Goal: Communication & Community: Ask a question

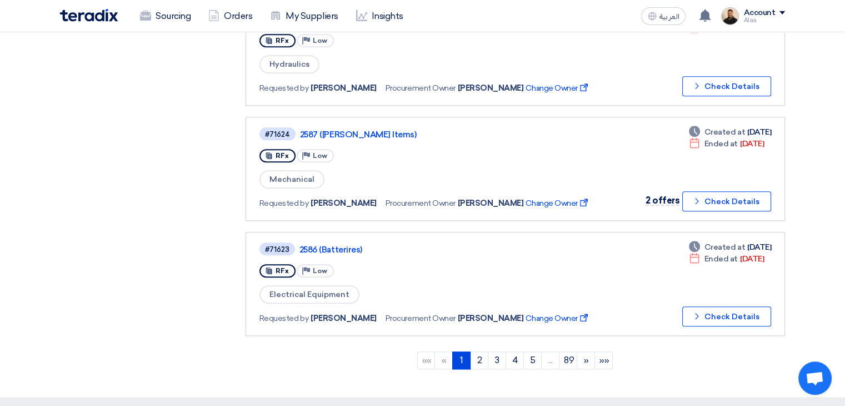
scroll to position [945, 0]
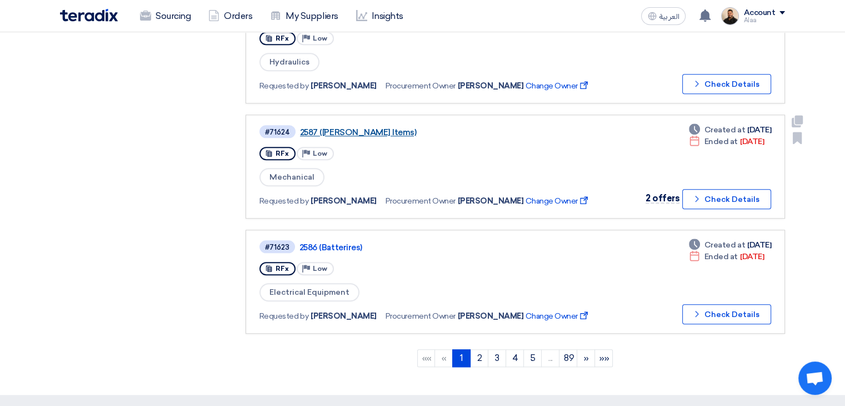
click at [352, 127] on link "2587 ([PERSON_NAME] Items)" at bounding box center [439, 132] width 278 height 10
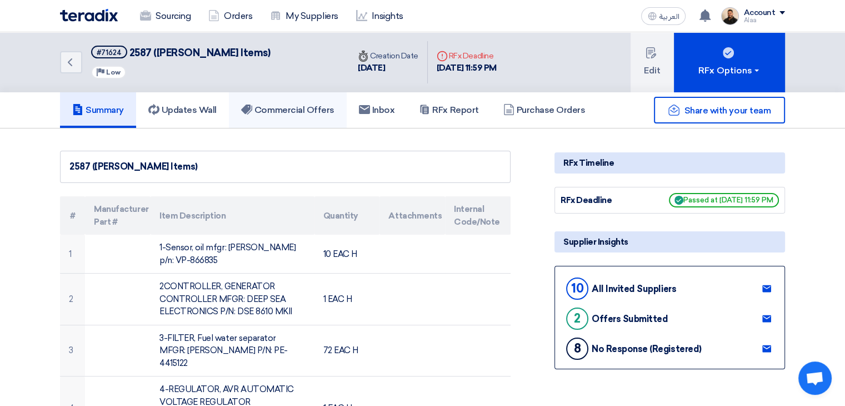
click at [322, 105] on h5 "Commercial Offers" at bounding box center [287, 109] width 93 height 11
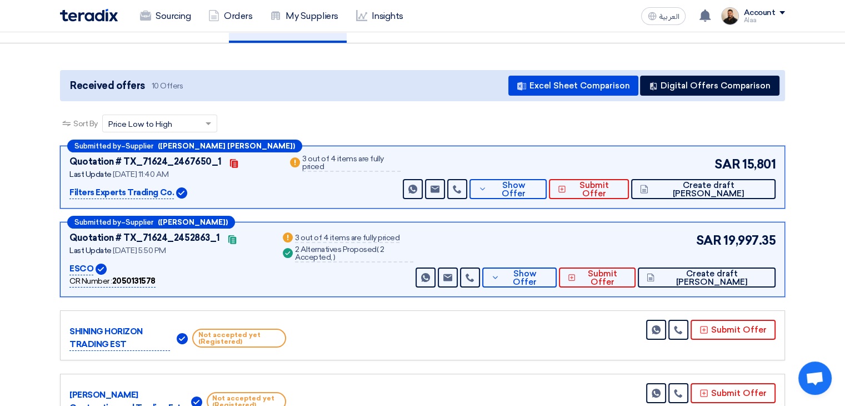
scroll to position [111, 0]
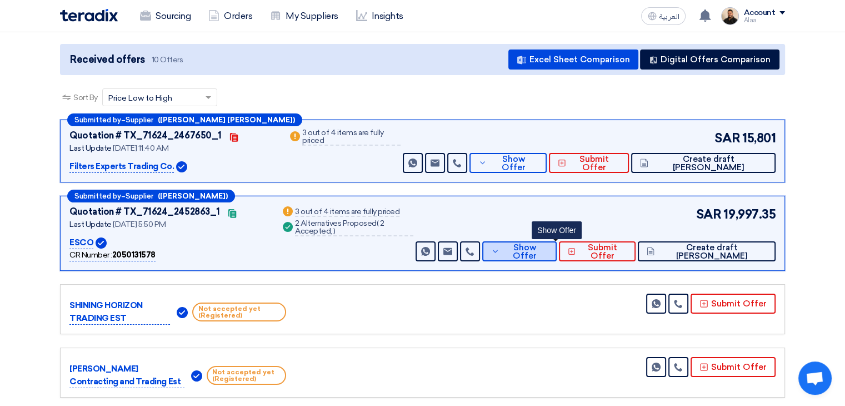
click at [543, 253] on span "Show Offer" at bounding box center [525, 251] width 46 height 17
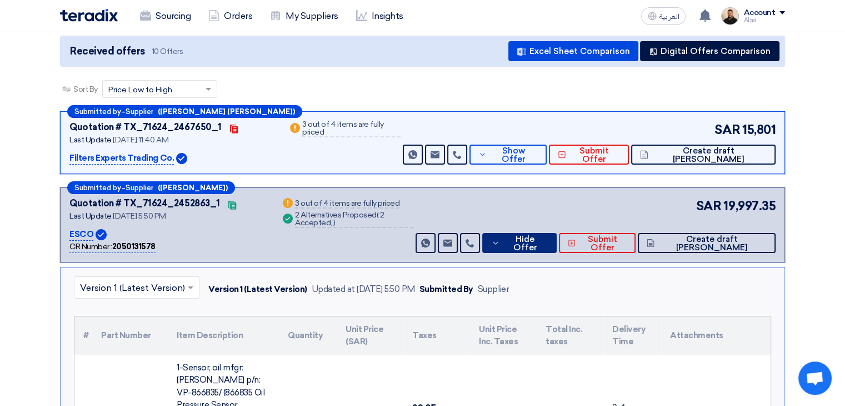
scroll to position [56, 0]
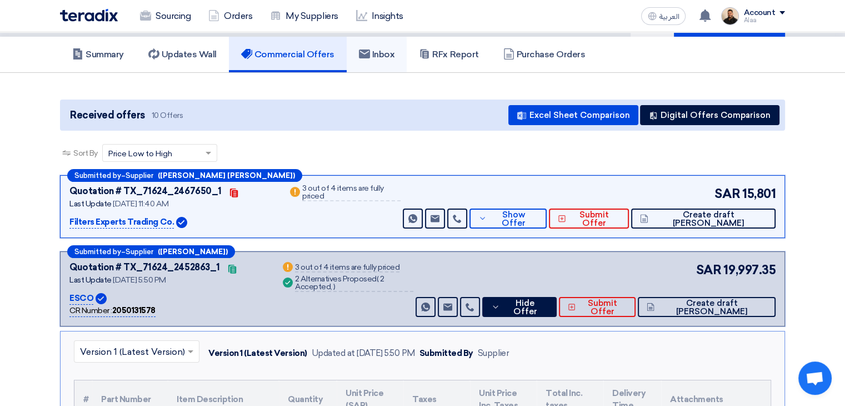
click at [382, 61] on link "Inbox" at bounding box center [377, 55] width 61 height 36
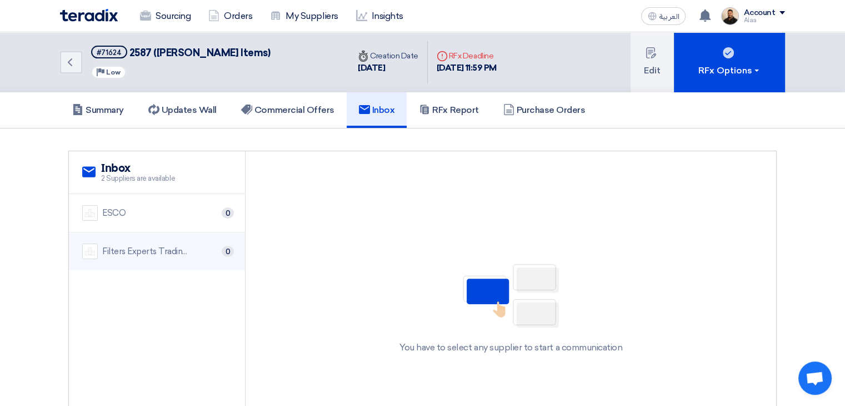
click at [181, 247] on div "Filters Experts Trading Co." at bounding box center [146, 251] width 89 height 13
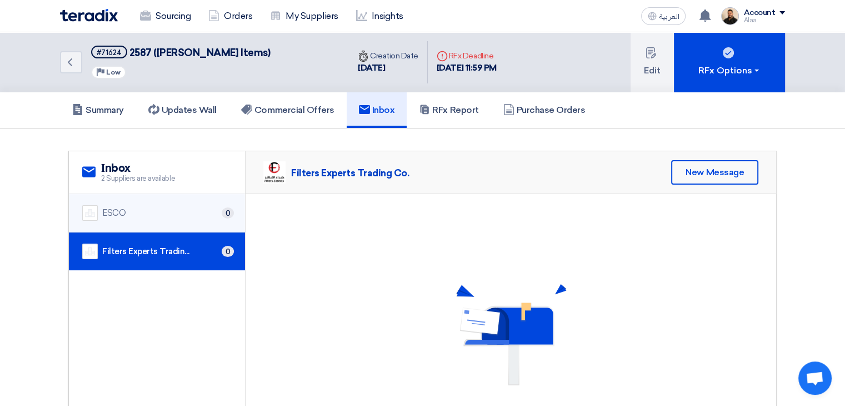
click at [155, 216] on div "ESCO 0" at bounding box center [156, 213] width 149 height 16
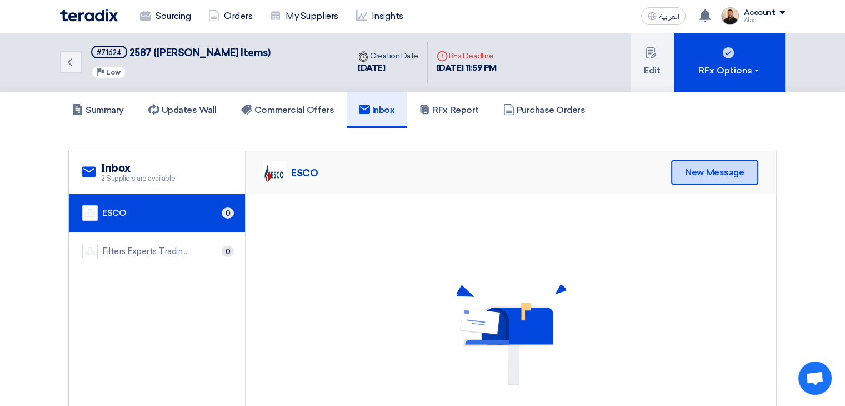
click at [692, 169] on div "New Message" at bounding box center [714, 172] width 87 height 24
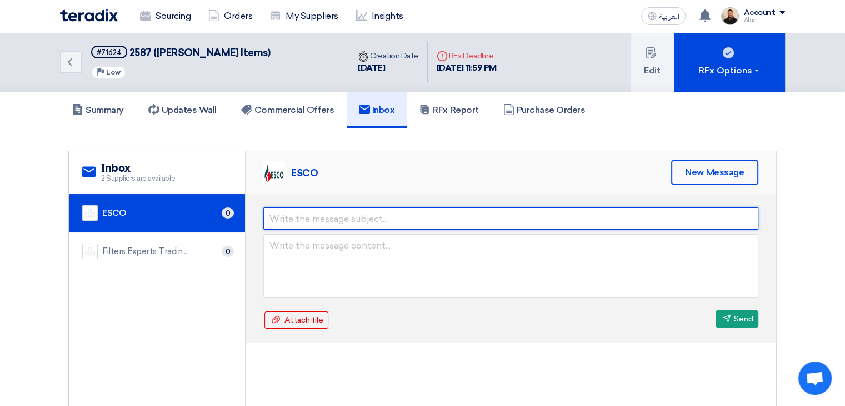
click at [448, 222] on input "text" at bounding box center [510, 218] width 495 height 22
type input "TDS Request"
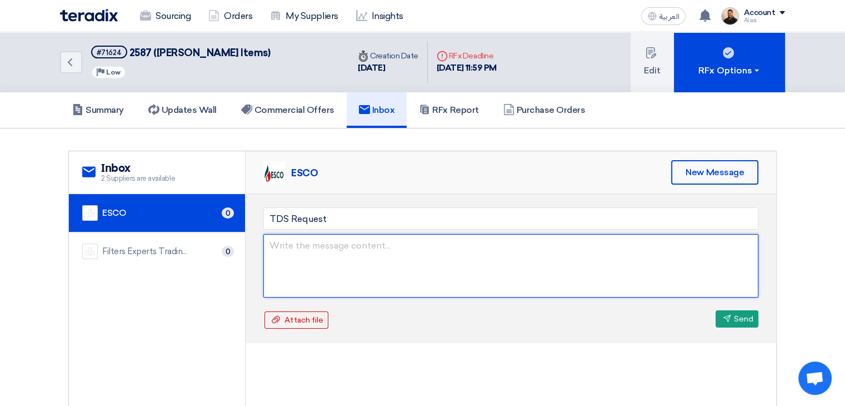
click at [363, 250] on textarea at bounding box center [510, 265] width 495 height 63
click at [273, 244] on textarea "please Send Data Sheet For all items." at bounding box center [510, 265] width 495 height 63
type textarea "Please Send Data Sheet For all items."
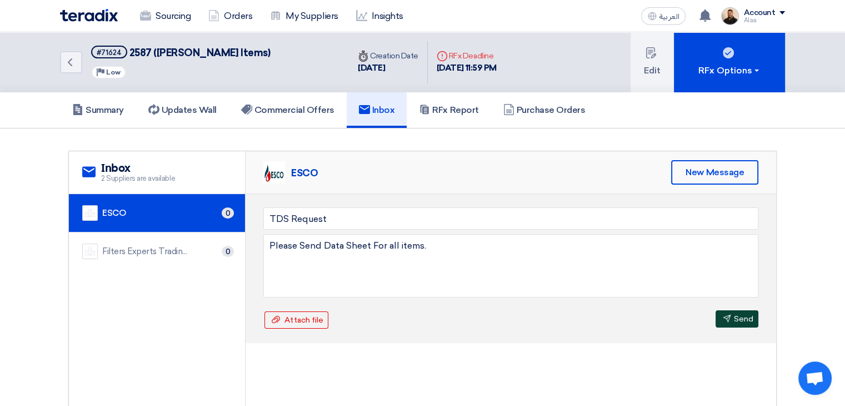
click at [740, 316] on button "Send Send" at bounding box center [737, 318] width 43 height 17
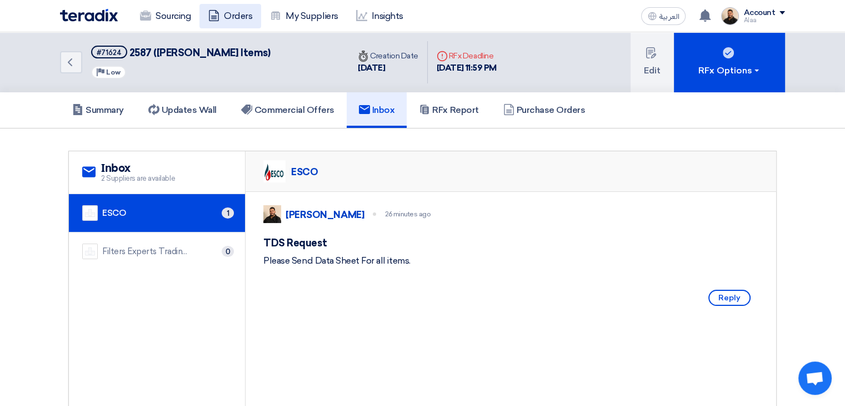
click at [236, 22] on link "Orders" at bounding box center [230, 16] width 62 height 24
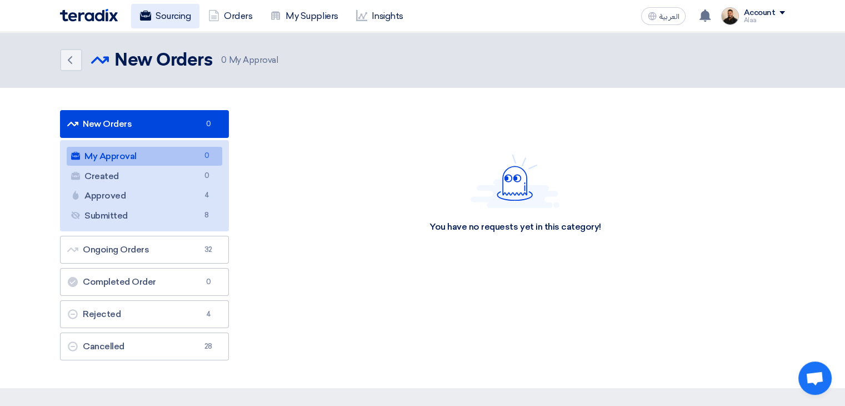
click at [182, 17] on link "Sourcing" at bounding box center [165, 16] width 68 height 24
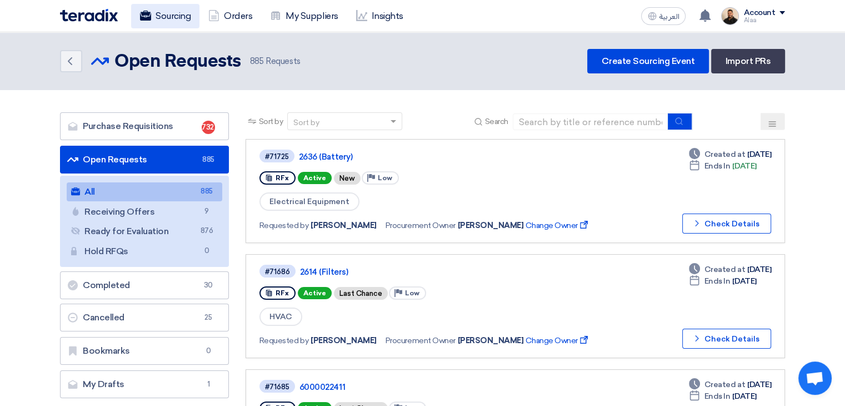
click at [159, 23] on link "Sourcing" at bounding box center [165, 16] width 68 height 24
click at [325, 19] on link "My Suppliers" at bounding box center [304, 16] width 86 height 24
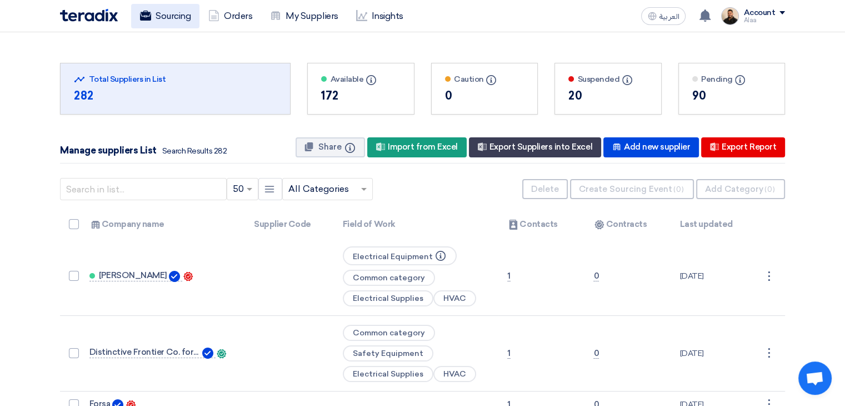
click at [189, 17] on link "Sourcing" at bounding box center [165, 16] width 68 height 24
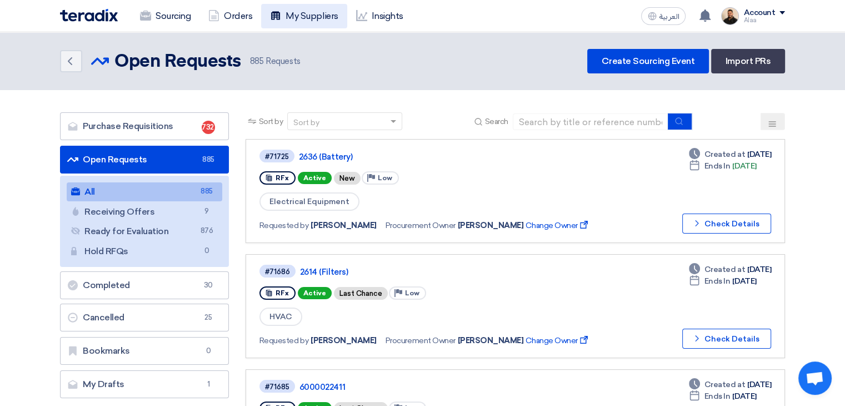
click at [300, 19] on link "My Suppliers" at bounding box center [304, 16] width 86 height 24
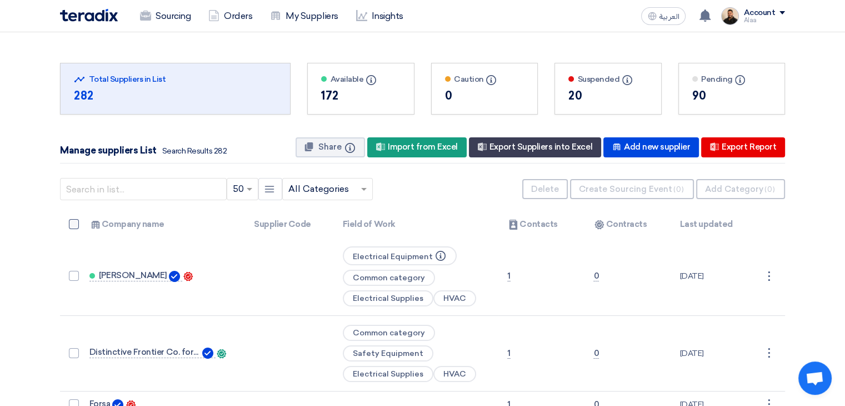
click at [76, 224] on span at bounding box center [74, 224] width 10 height 10
click at [82, 224] on input "checkbox" at bounding box center [85, 226] width 7 height 7
checkbox input "true"
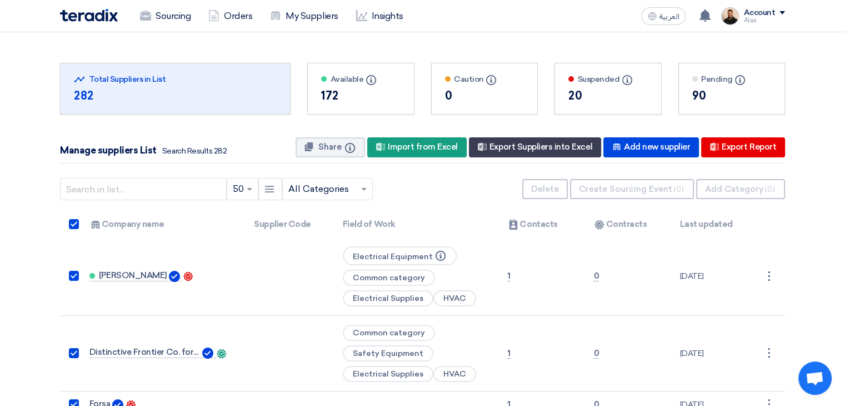
checkbox input "true"
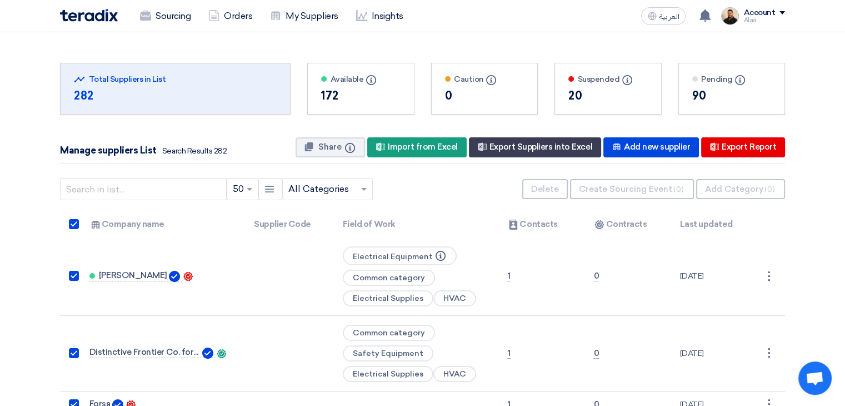
checkbox input "true"
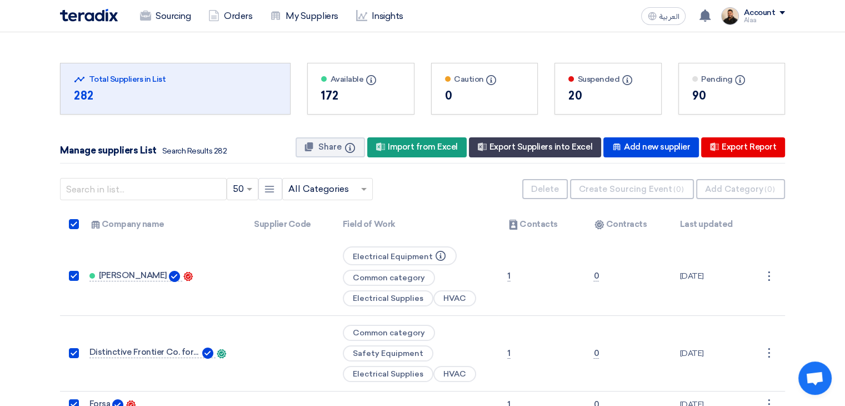
checkbox input "true"
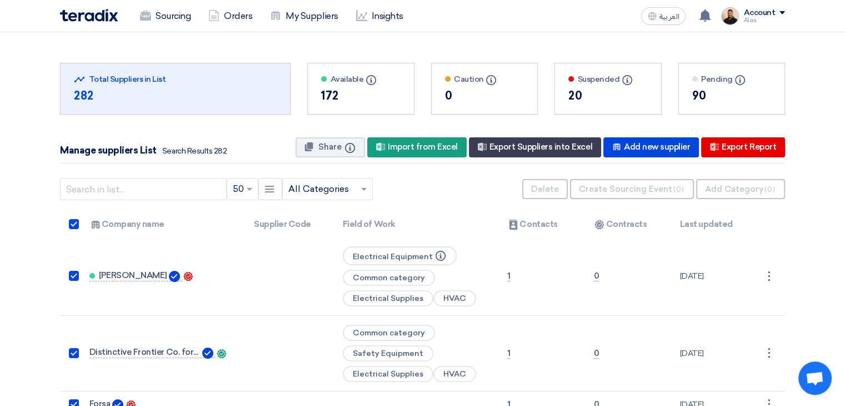
checkbox input "true"
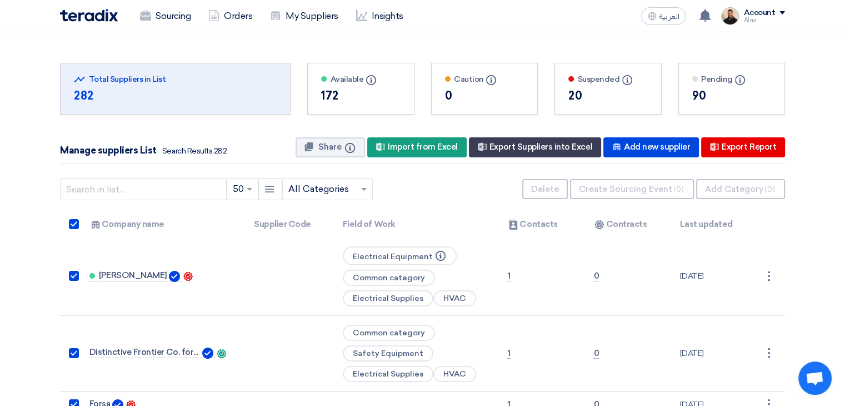
checkbox input "true"
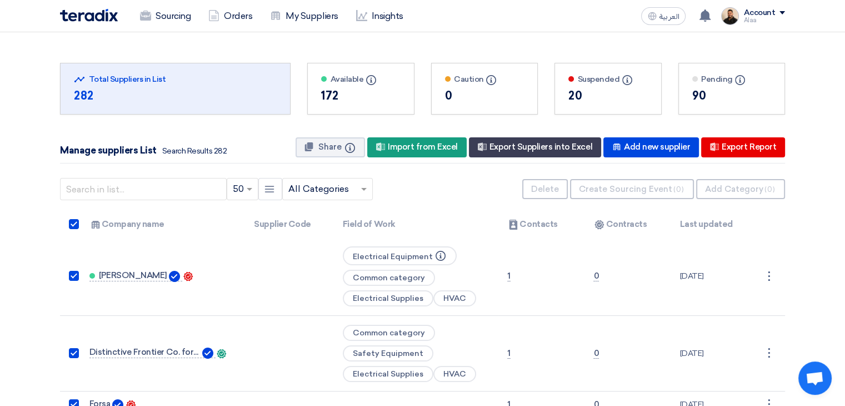
checkbox input "true"
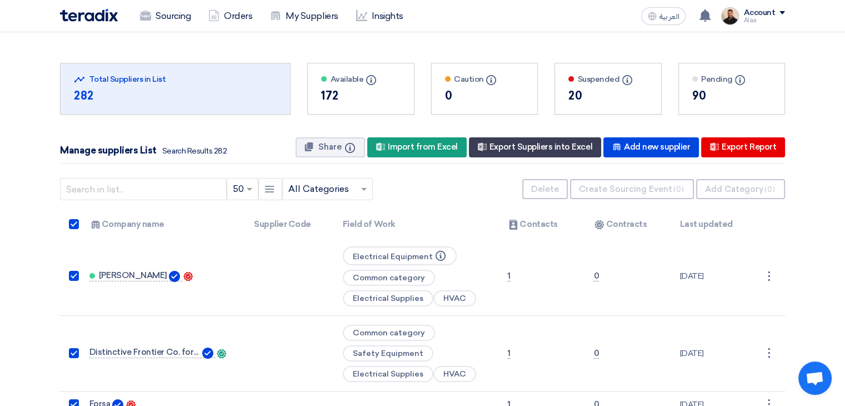
checkbox input "true"
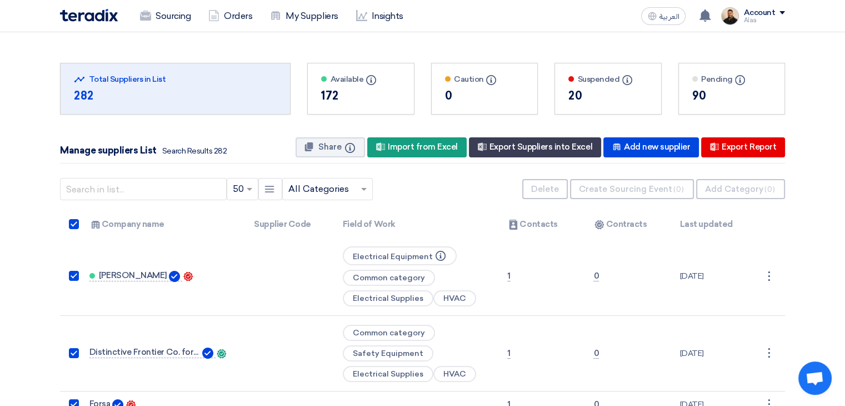
checkbox input "true"
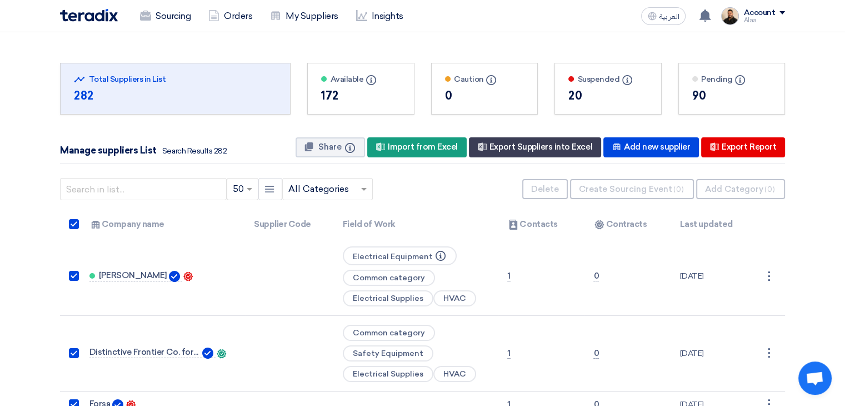
checkbox input "true"
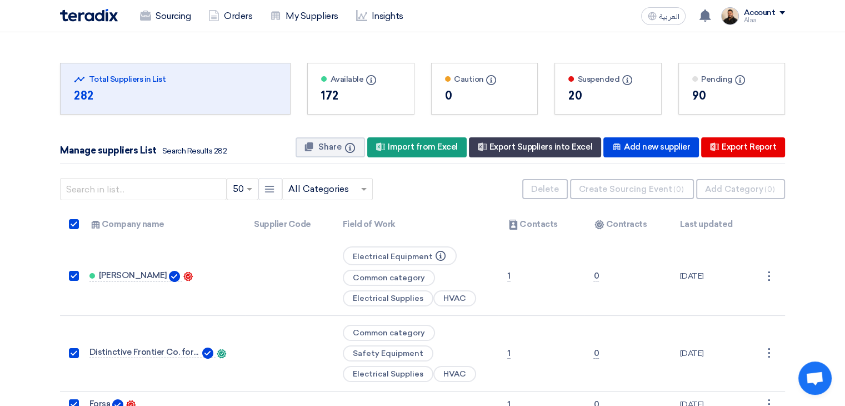
checkbox input "true"
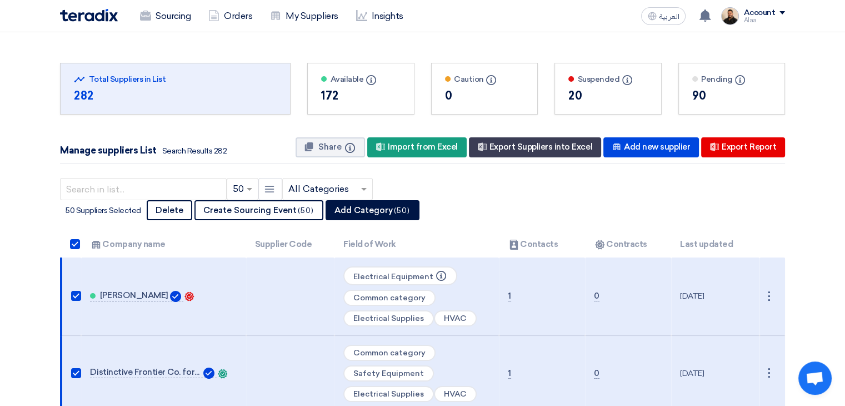
click at [74, 239] on span at bounding box center [75, 244] width 10 height 10
click at [83, 243] on input "checkbox" at bounding box center [86, 246] width 7 height 7
checkbox input "false"
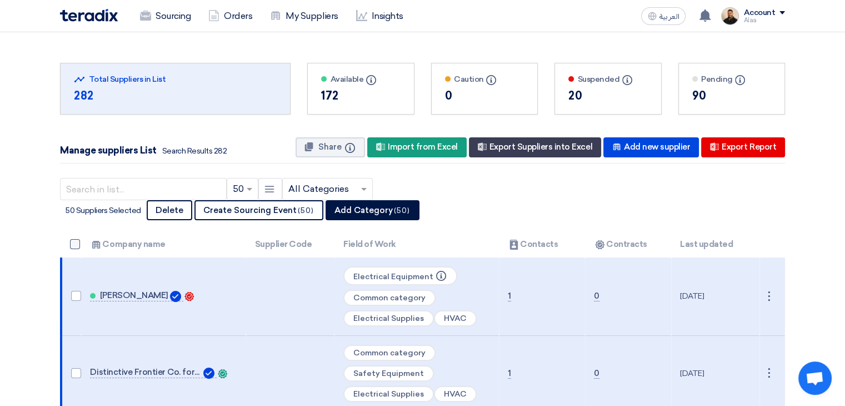
checkbox input "false"
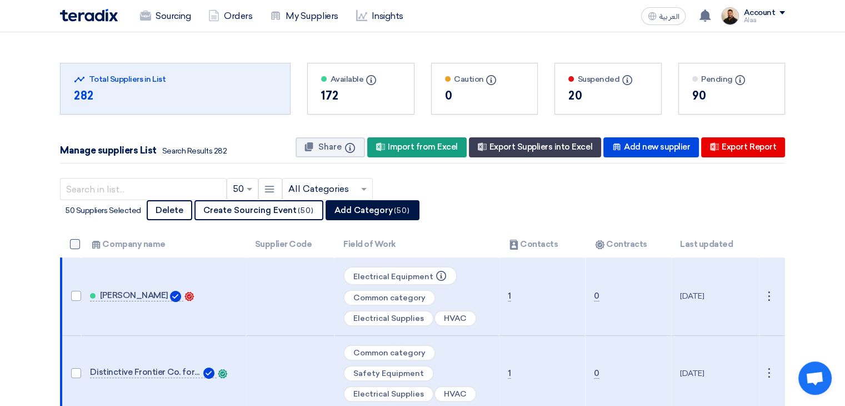
checkbox input "false"
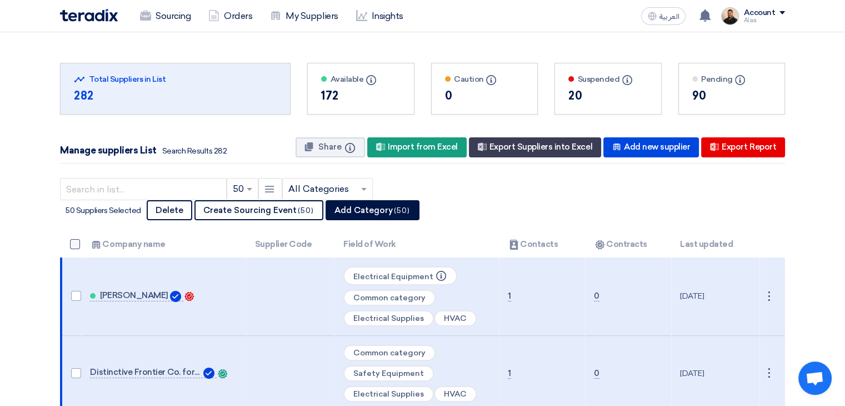
checkbox input "false"
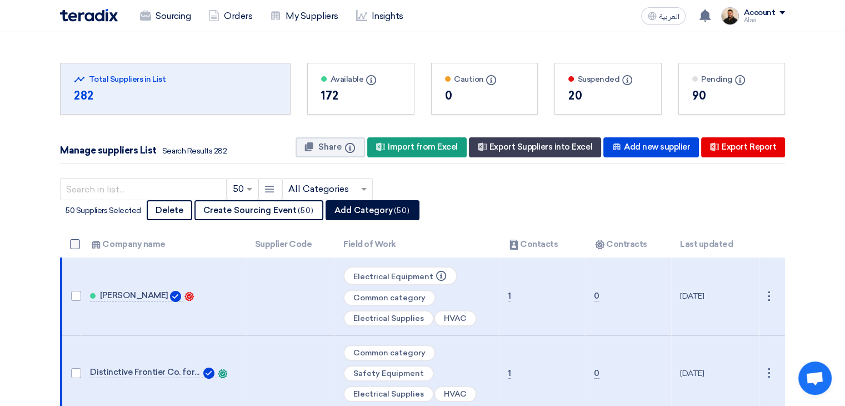
checkbox input "false"
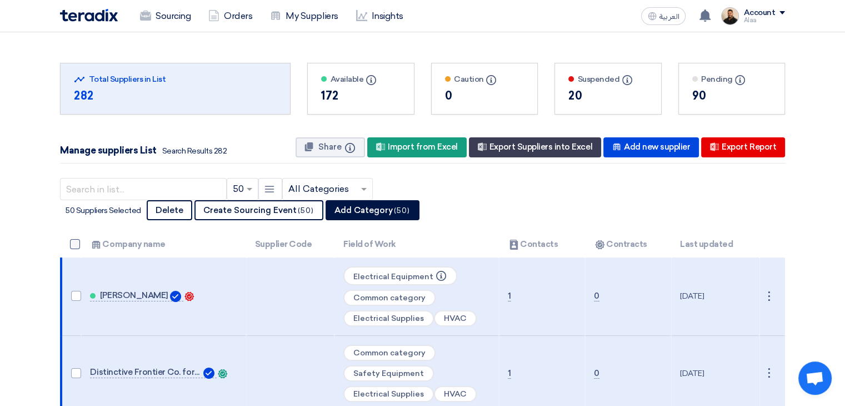
checkbox input "false"
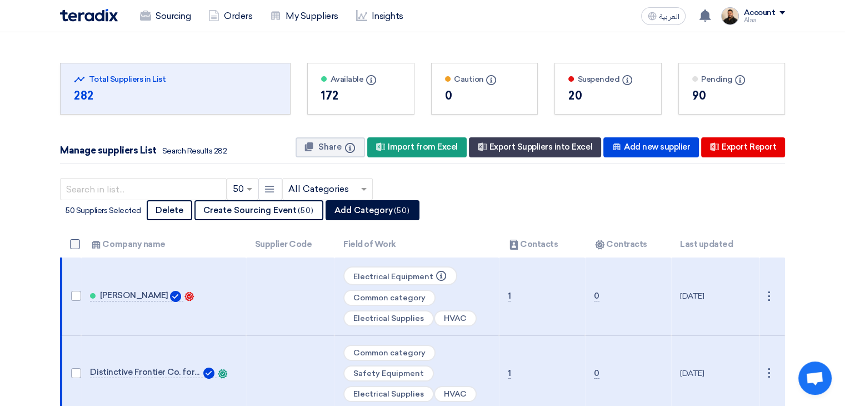
checkbox input "false"
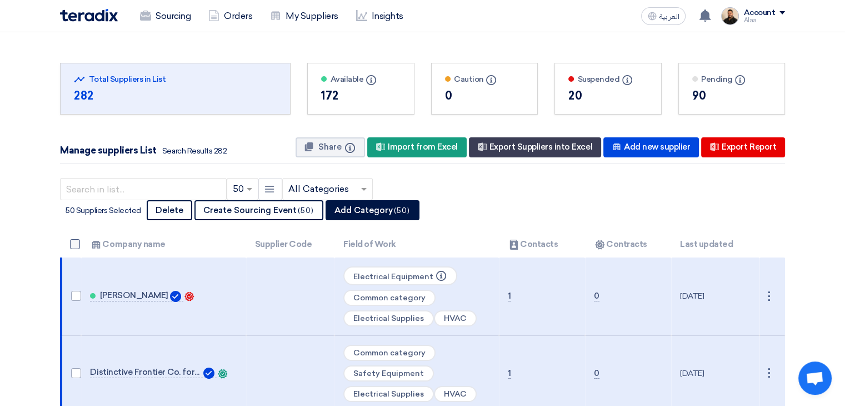
checkbox input "false"
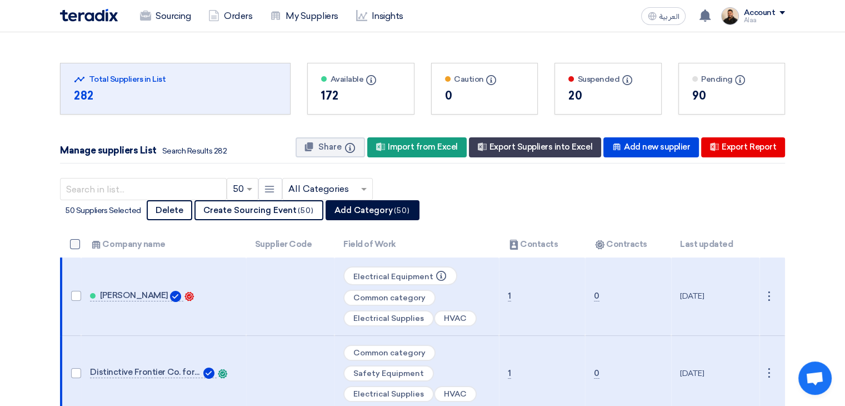
checkbox input "false"
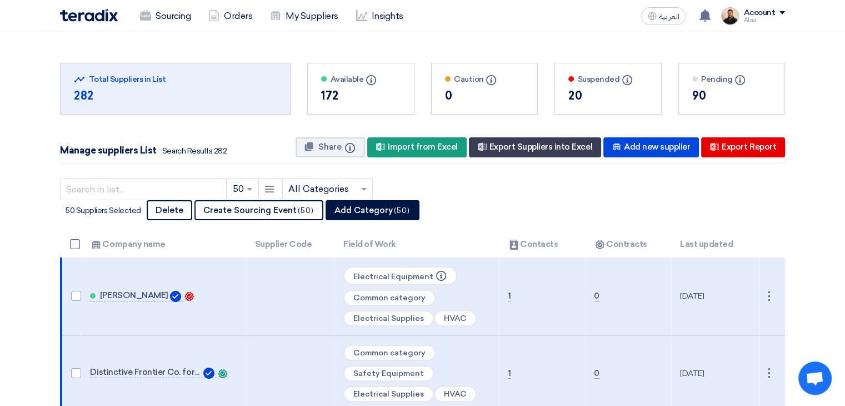
checkbox input "false"
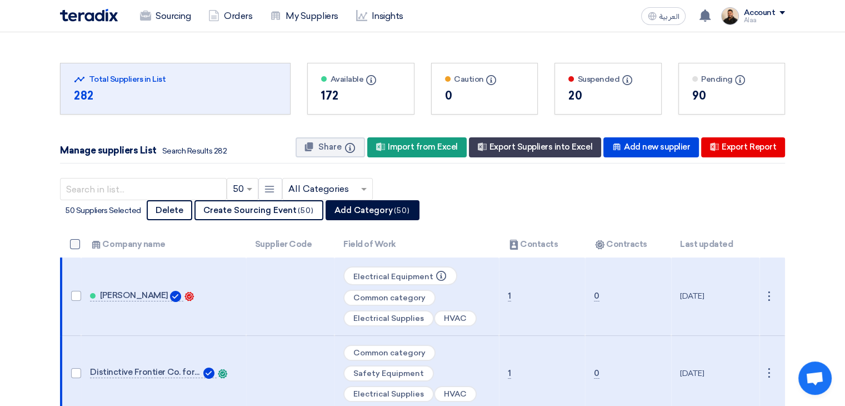
checkbox input "false"
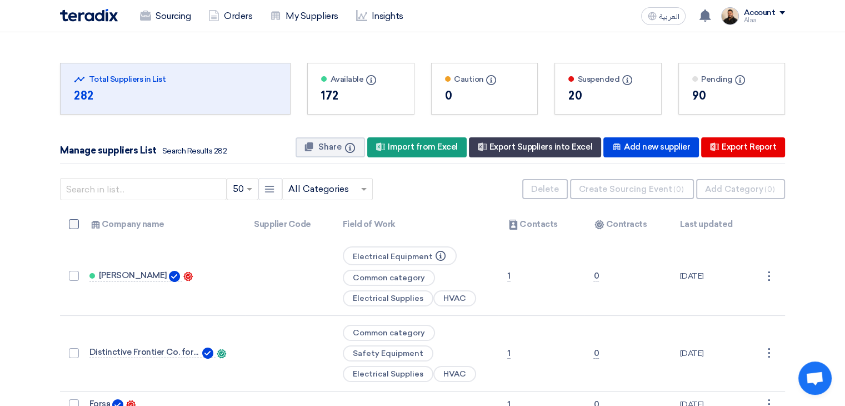
click at [72, 221] on span at bounding box center [74, 224] width 10 height 10
click at [82, 223] on input "checkbox" at bounding box center [85, 226] width 7 height 7
checkbox input "true"
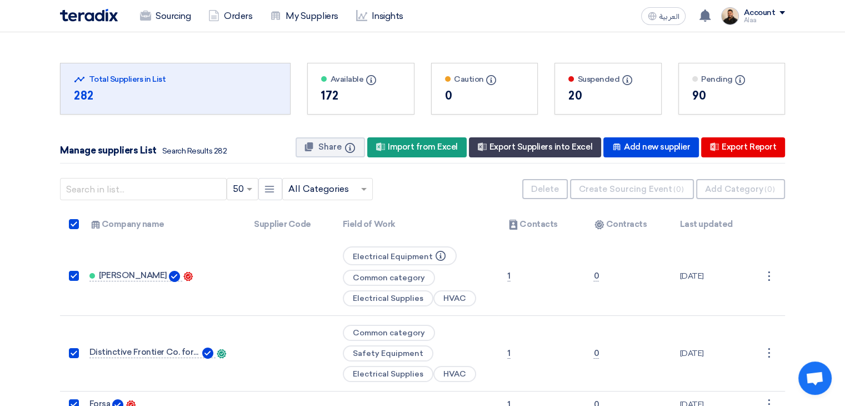
checkbox input "true"
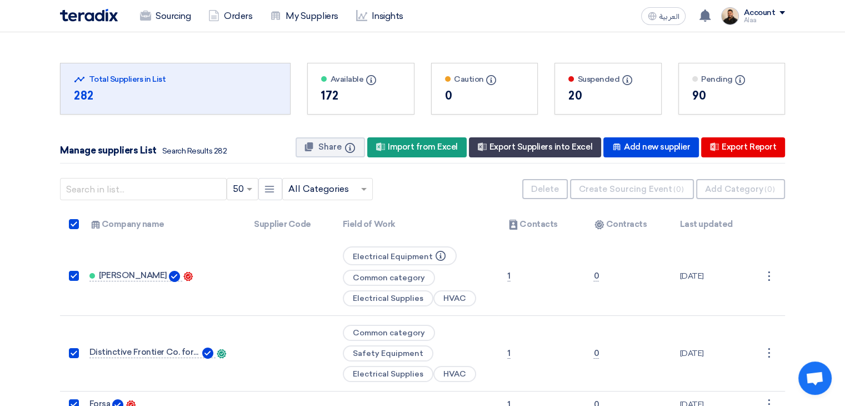
checkbox input "true"
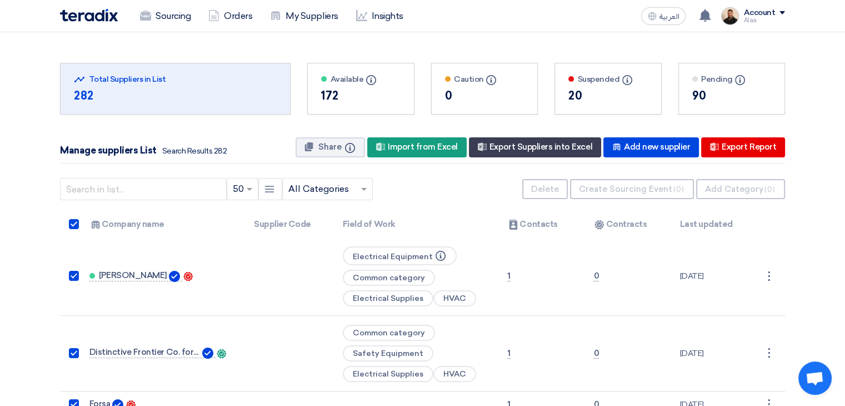
checkbox input "true"
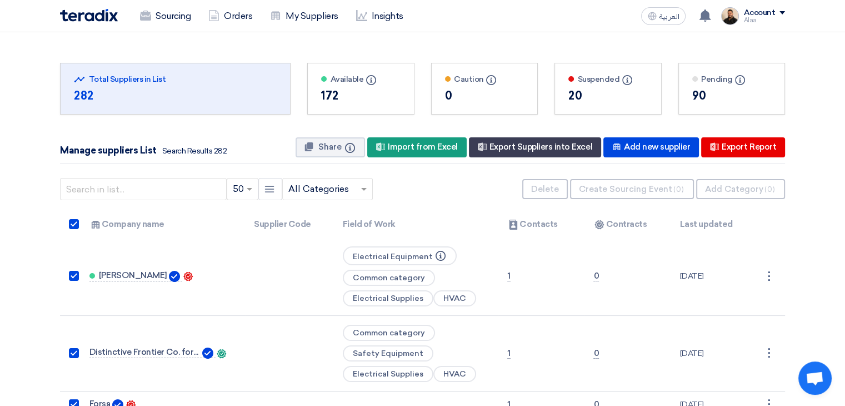
checkbox input "true"
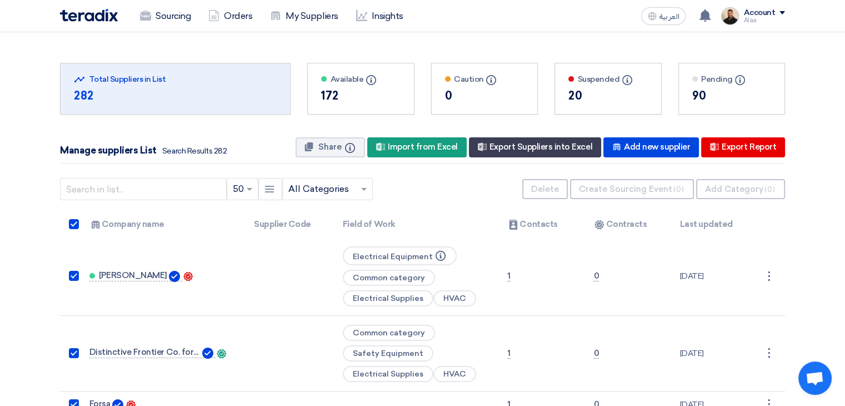
checkbox input "true"
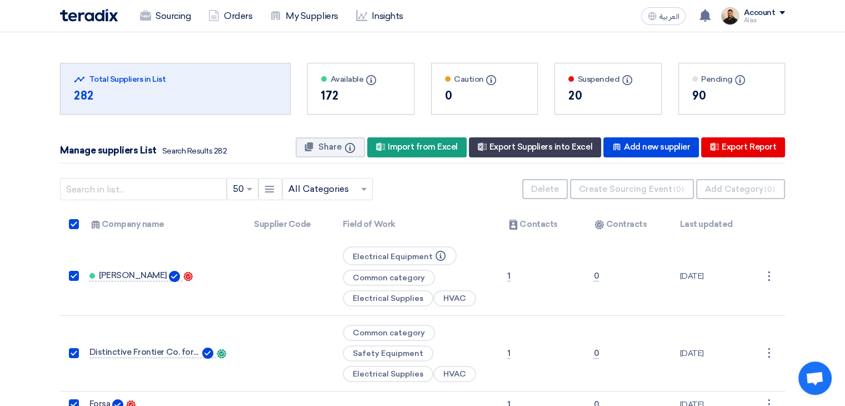
checkbox input "true"
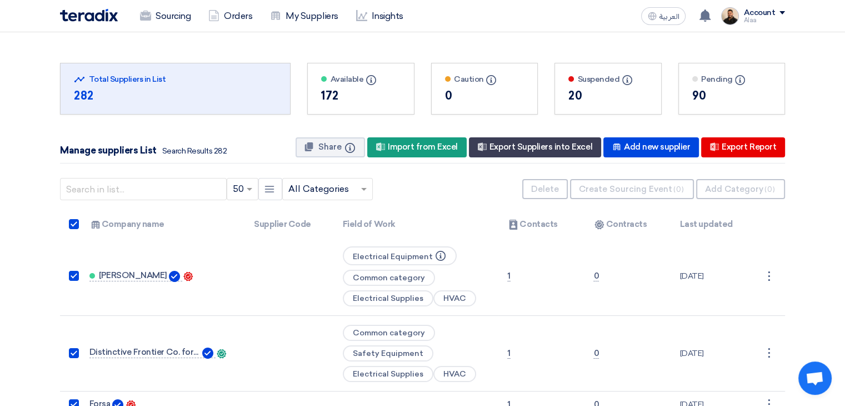
checkbox input "true"
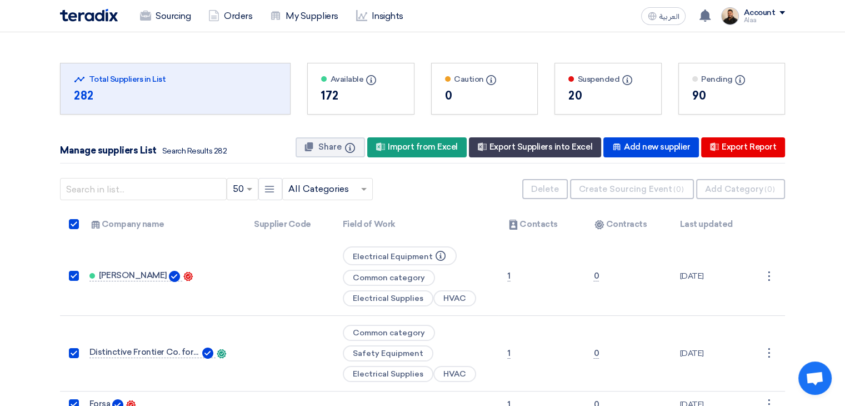
checkbox input "true"
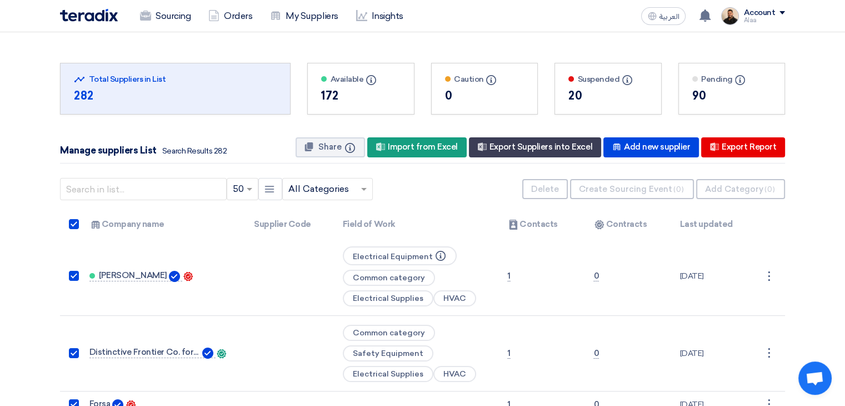
checkbox input "true"
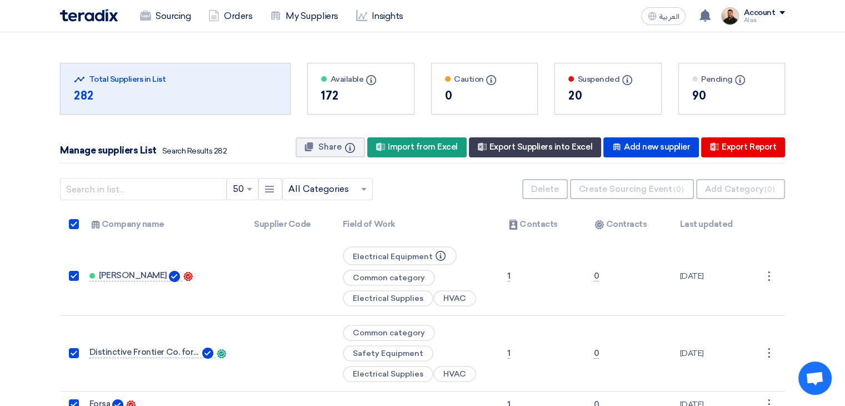
checkbox input "true"
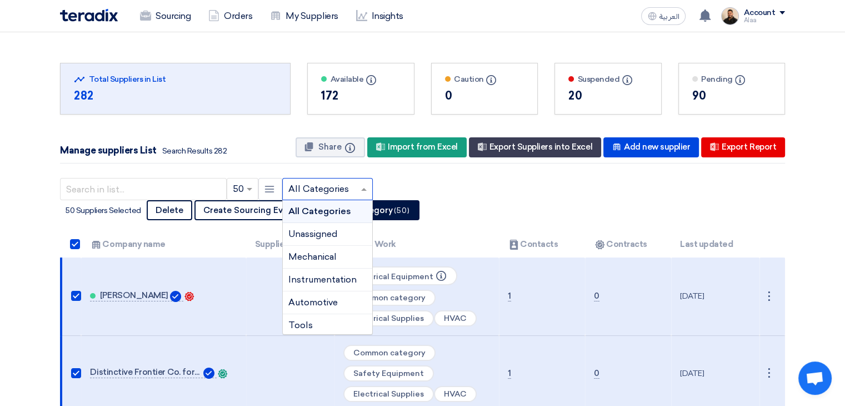
click at [358, 191] on span at bounding box center [365, 188] width 14 height 13
click at [347, 192] on input "text" at bounding box center [321, 189] width 67 height 18
click at [305, 191] on input "text" at bounding box center [321, 189] width 67 height 18
click at [265, 158] on div "Manage suppliers List Search Results 282 Share Info New Supplier Import from Ex…" at bounding box center [422, 148] width 725 height 32
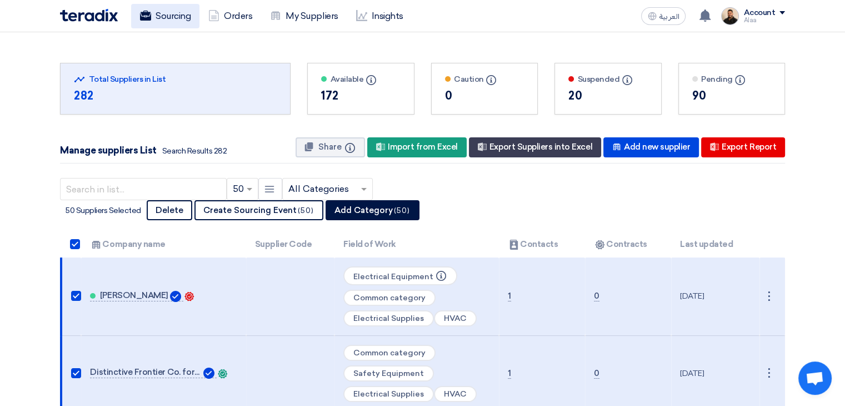
click at [170, 6] on link "Sourcing" at bounding box center [165, 16] width 68 height 24
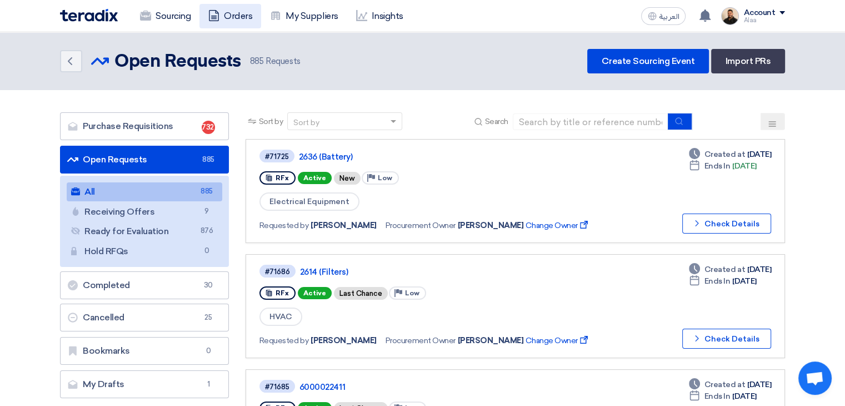
click at [245, 17] on link "Orders" at bounding box center [230, 16] width 62 height 24
